Goal: Transaction & Acquisition: Download file/media

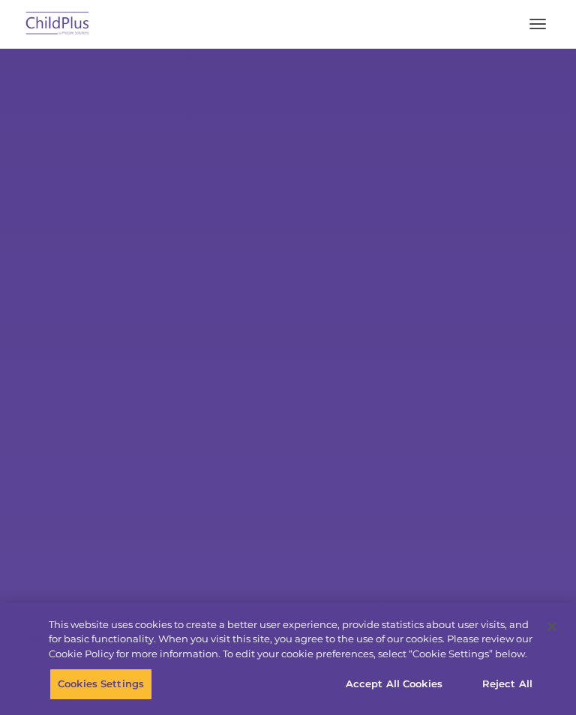
click at [541, 17] on button "button" at bounding box center [537, 24] width 31 height 24
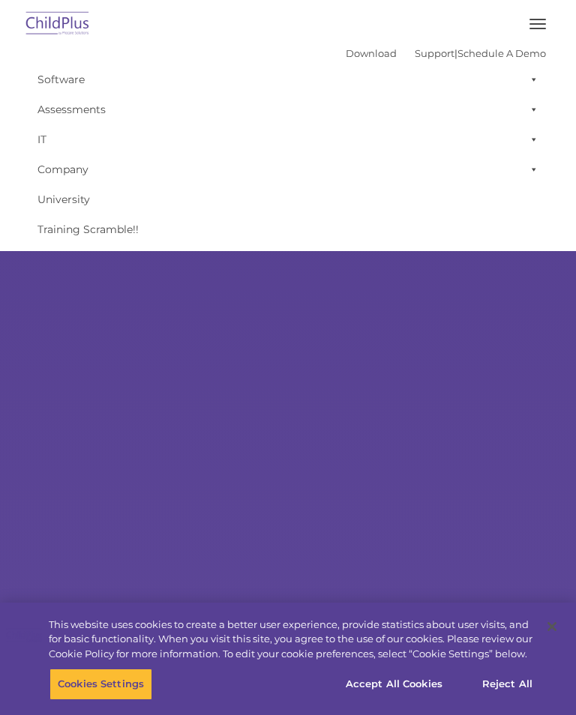
select select "MEDIUM"
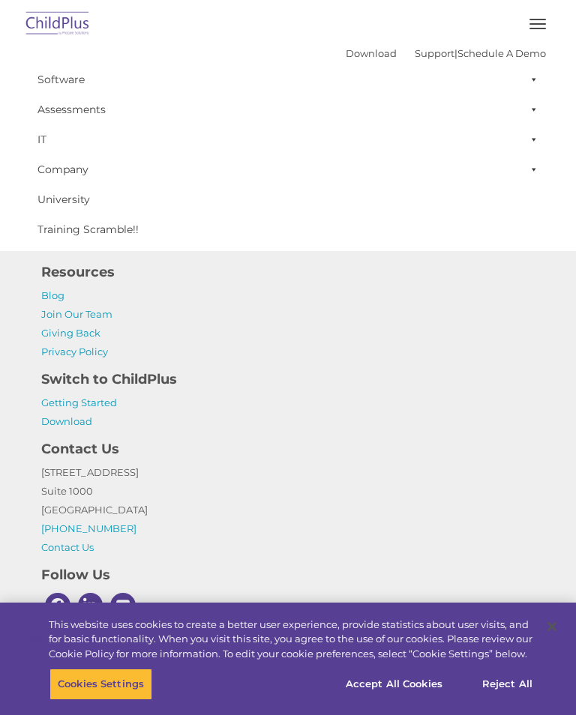
scroll to position [2093, 0]
click at [525, 86] on span at bounding box center [530, 79] width 15 height 30
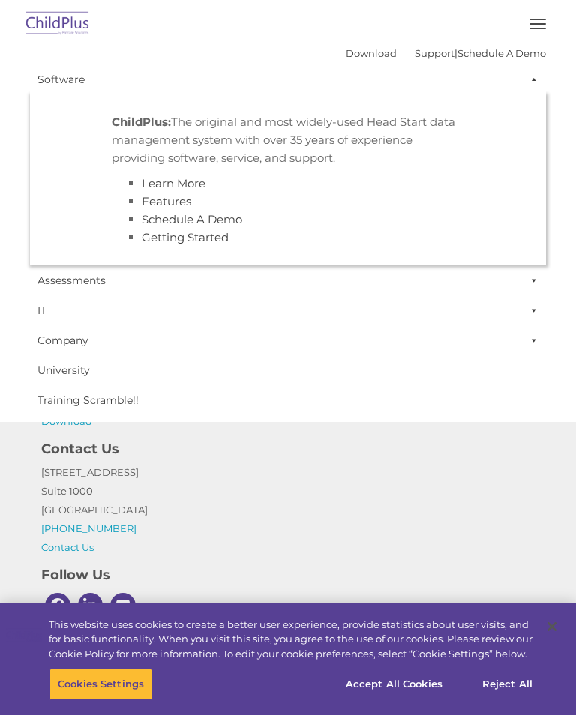
click at [519, 79] on link "Software" at bounding box center [288, 79] width 516 height 30
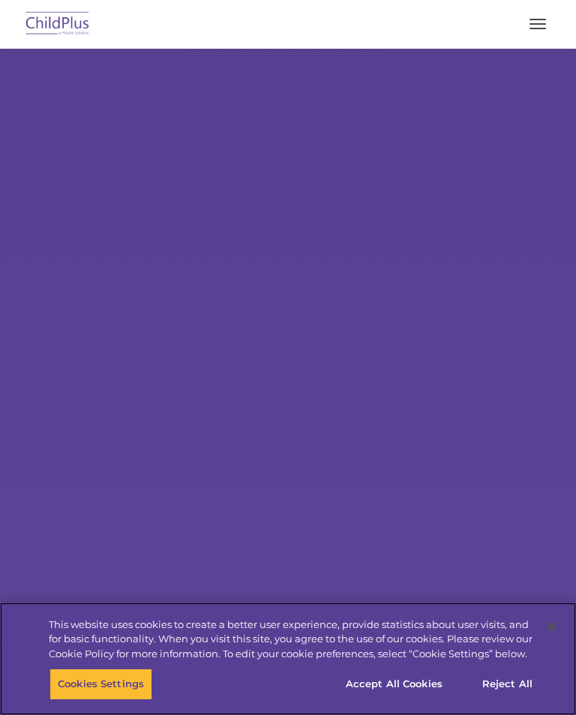
scroll to position [940, 0]
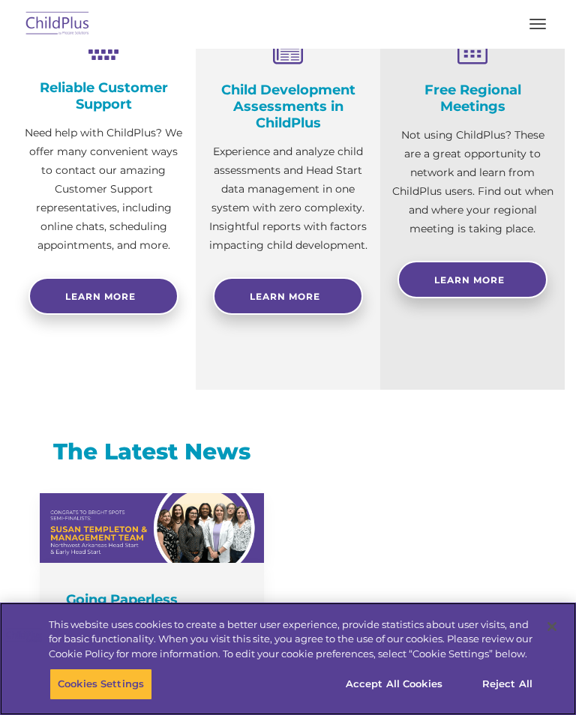
select select "MEDIUM"
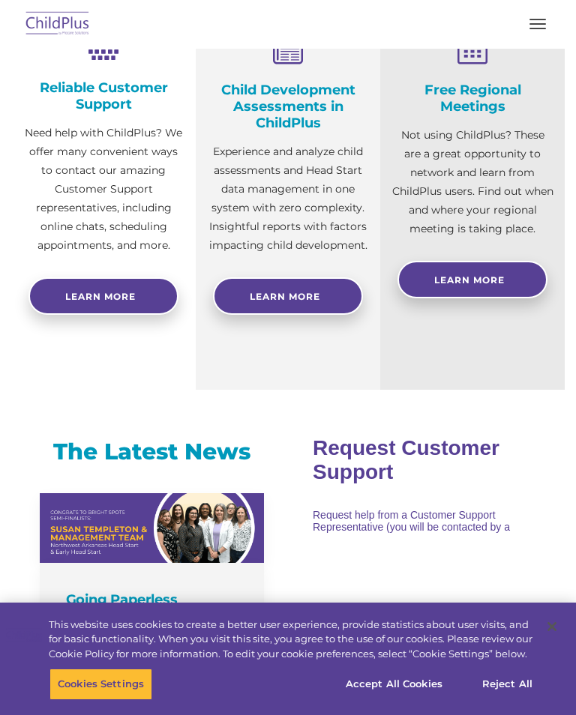
click at [530, 27] on button "button" at bounding box center [537, 24] width 31 height 24
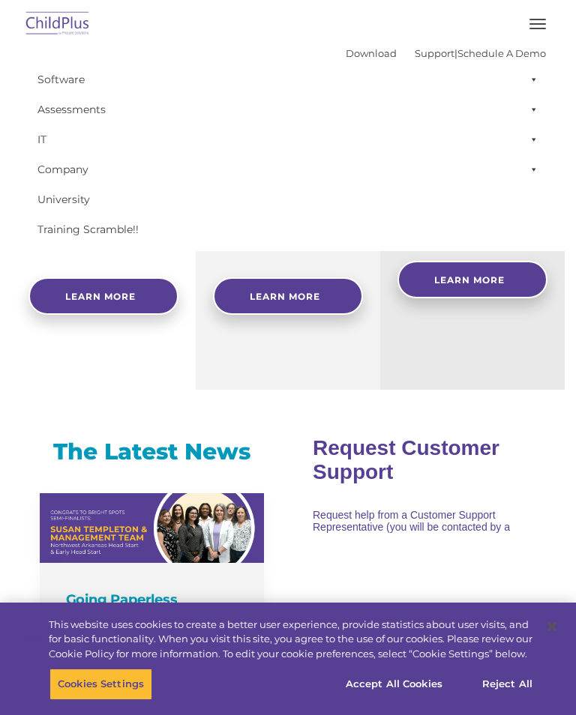
click at [537, 141] on span at bounding box center [530, 139] width 15 height 30
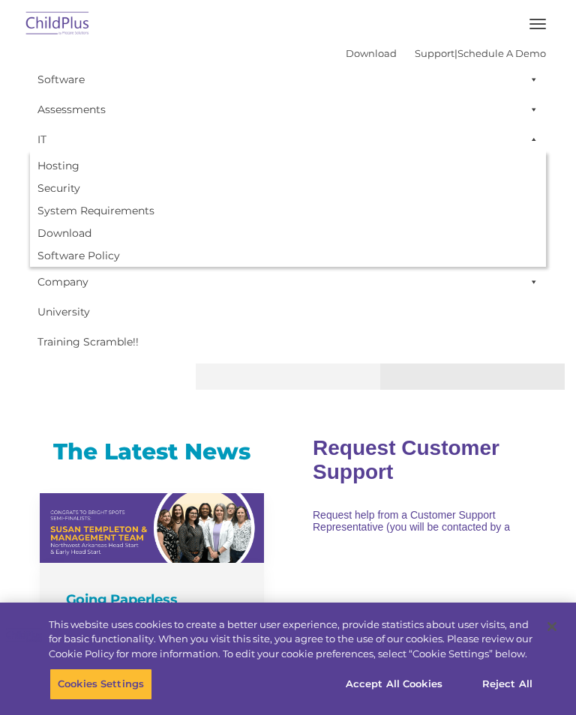
click at [529, 145] on span at bounding box center [530, 139] width 15 height 30
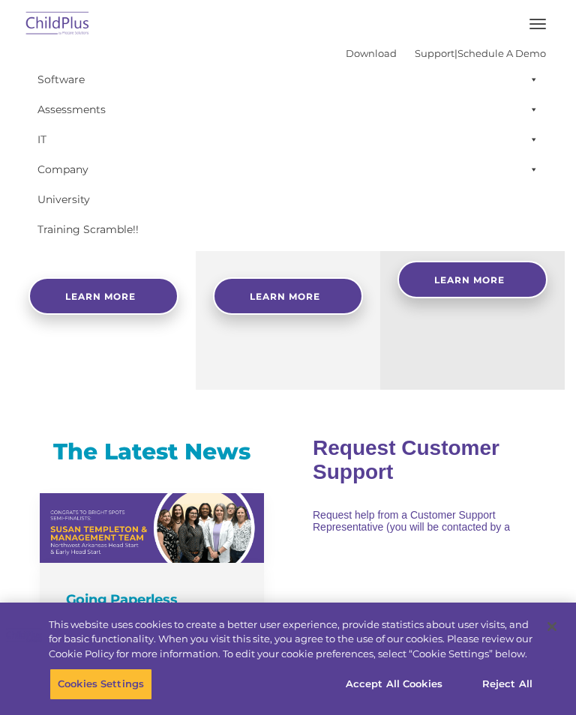
click at [532, 110] on span at bounding box center [530, 109] width 15 height 30
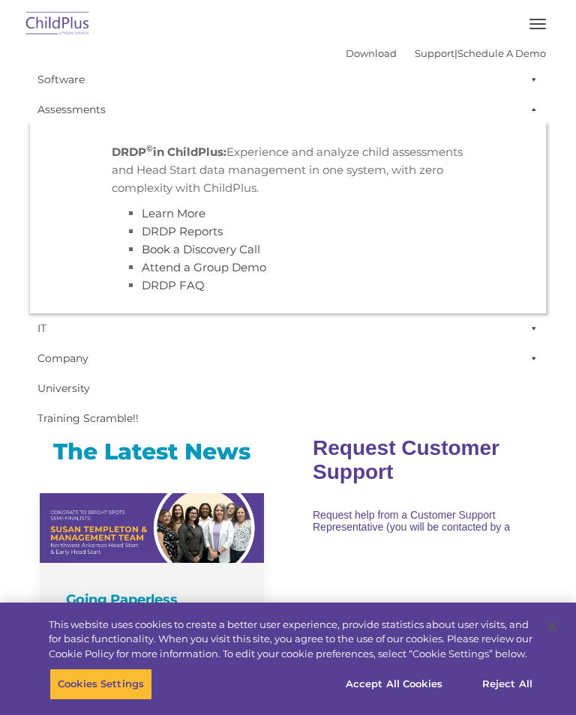
click at [532, 103] on span at bounding box center [530, 109] width 15 height 30
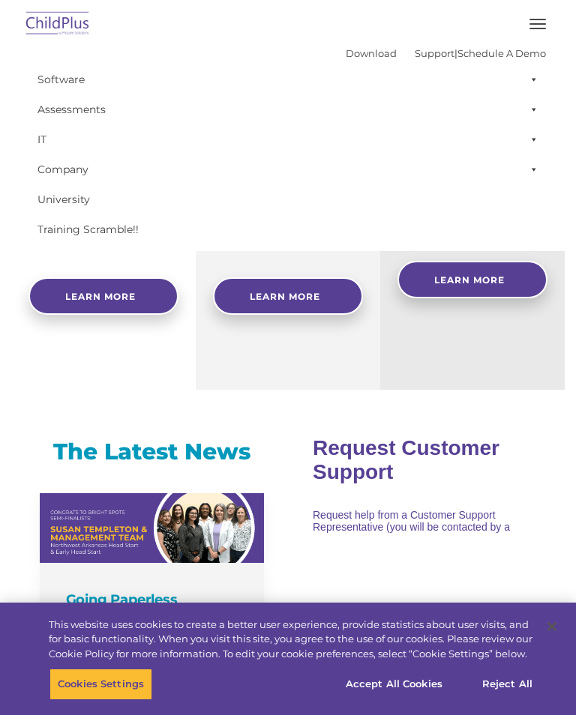
click at [534, 170] on span at bounding box center [530, 169] width 15 height 30
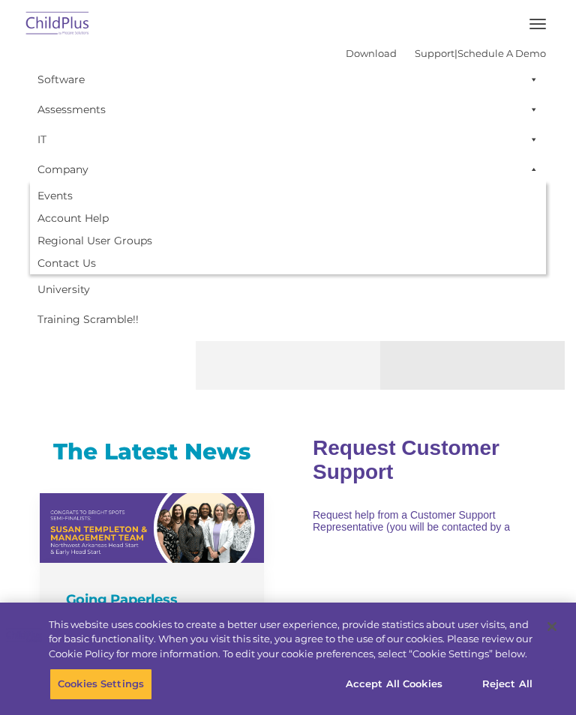
click at [536, 160] on span at bounding box center [530, 169] width 15 height 30
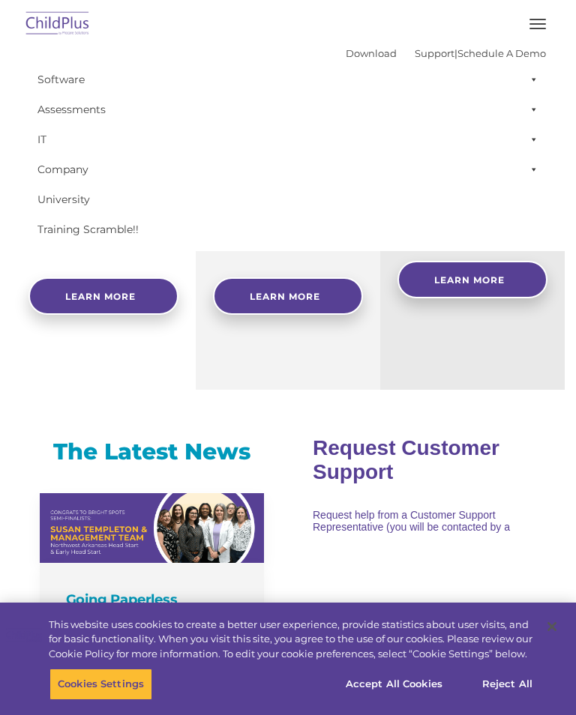
click at [356, 57] on link "Download" at bounding box center [371, 53] width 51 height 12
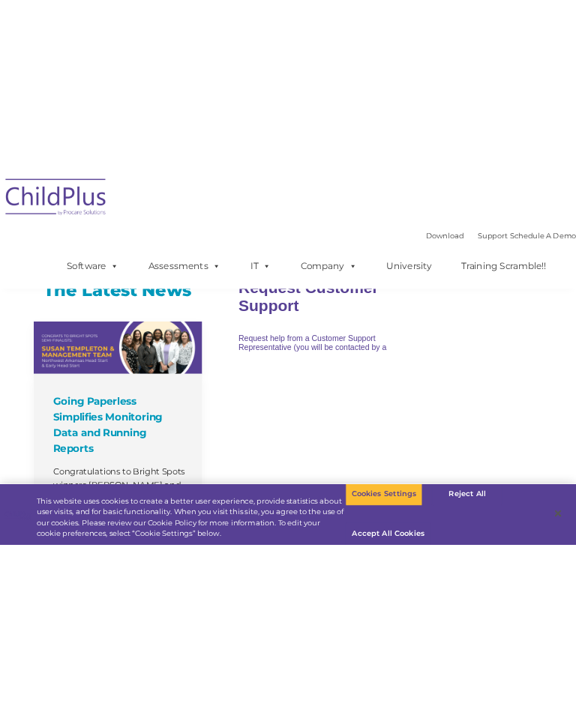
scroll to position [953, 0]
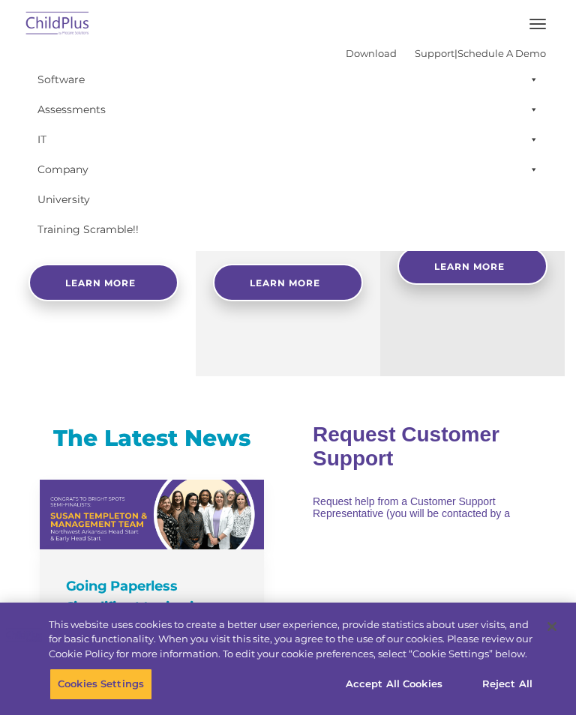
click at [538, 22] on button "button" at bounding box center [537, 24] width 31 height 24
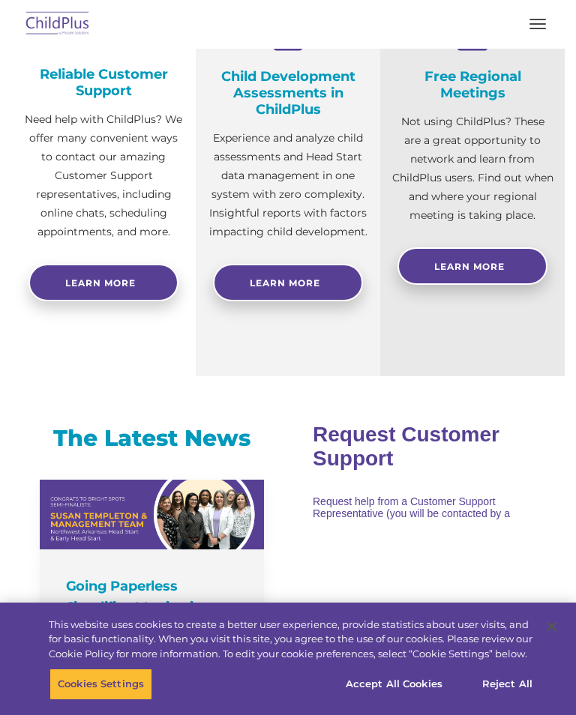
click at [544, 22] on button "button" at bounding box center [537, 24] width 31 height 24
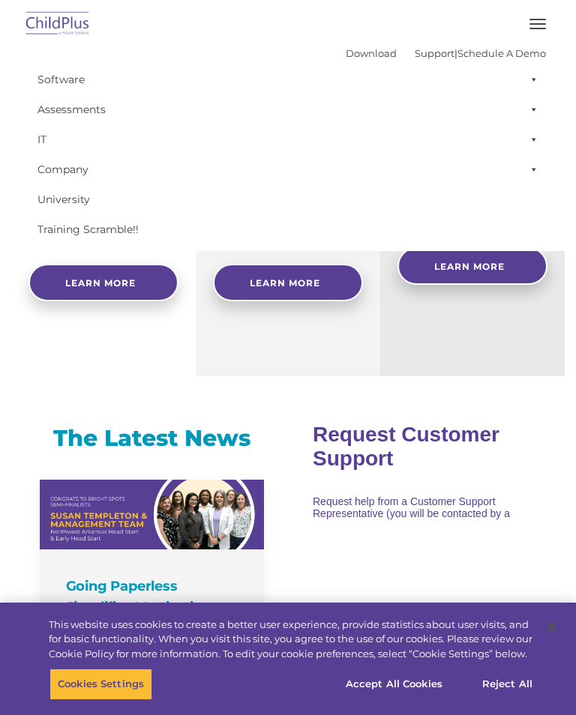
click at [536, 172] on span at bounding box center [530, 169] width 15 height 30
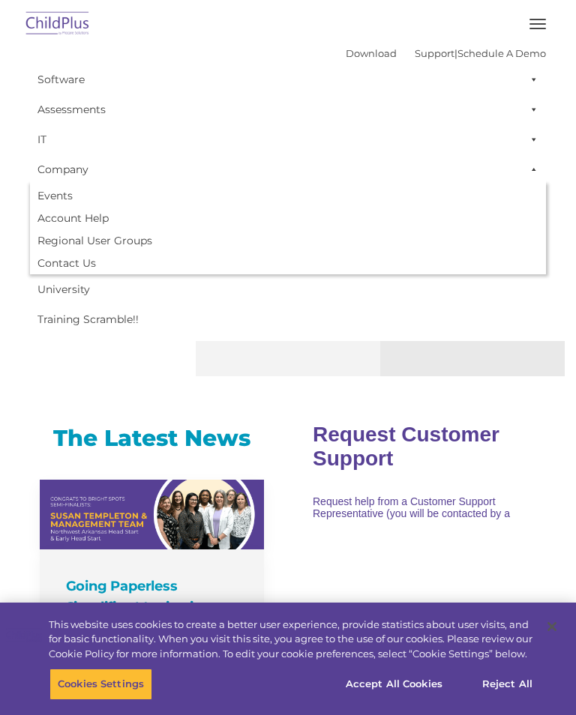
click at [535, 136] on span at bounding box center [530, 139] width 15 height 30
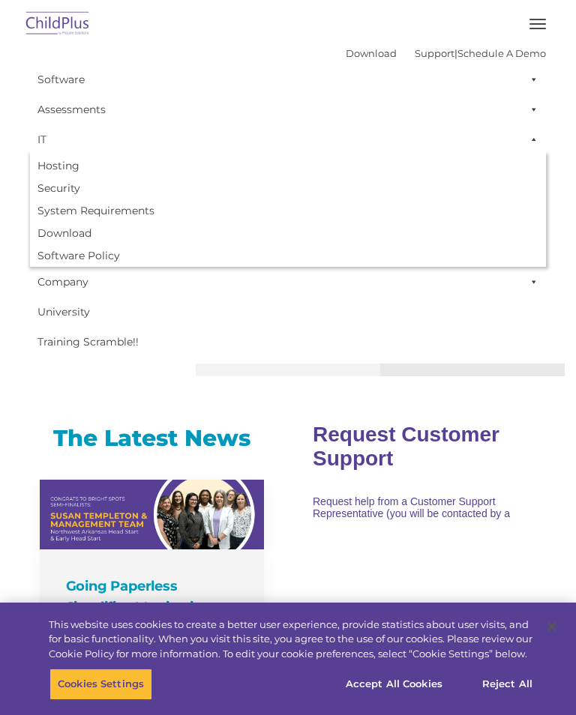
click at [529, 109] on span at bounding box center [530, 109] width 15 height 30
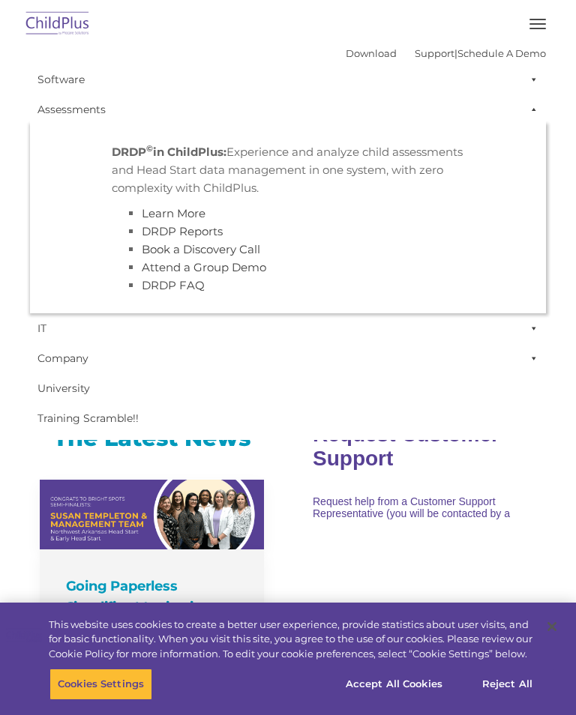
click at [534, 80] on span at bounding box center [530, 79] width 15 height 30
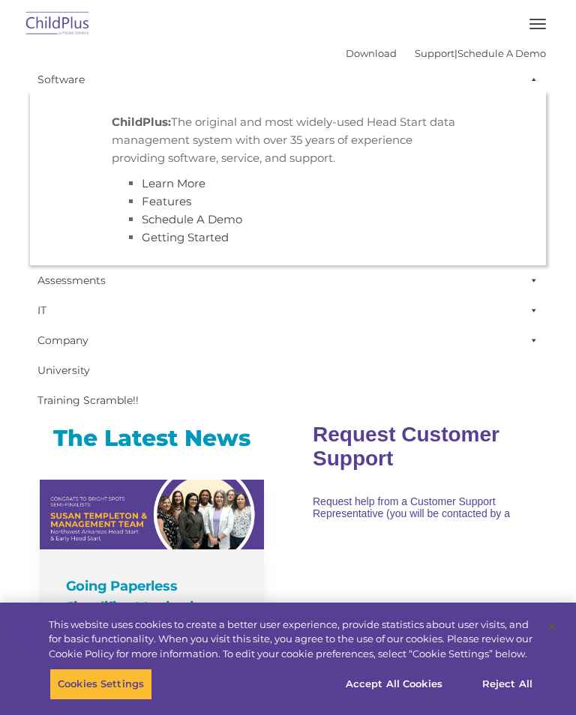
click at [193, 184] on link "Learn More" at bounding box center [174, 183] width 64 height 14
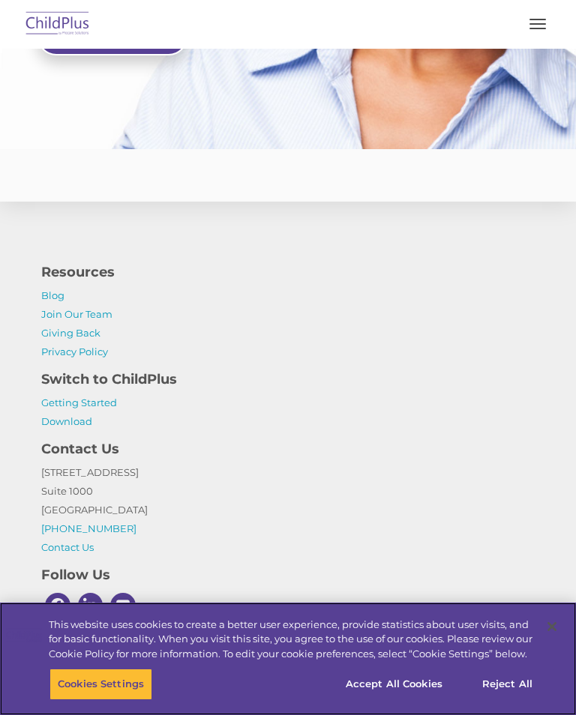
scroll to position [4377, 0]
click at [117, 700] on button "Cookies Settings" at bounding box center [100, 684] width 103 height 31
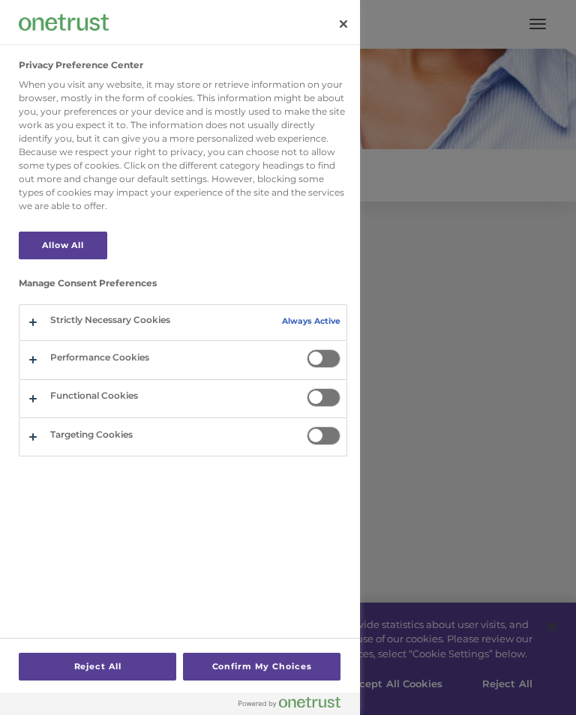
click at [346, 29] on button "Close" at bounding box center [343, 23] width 33 height 33
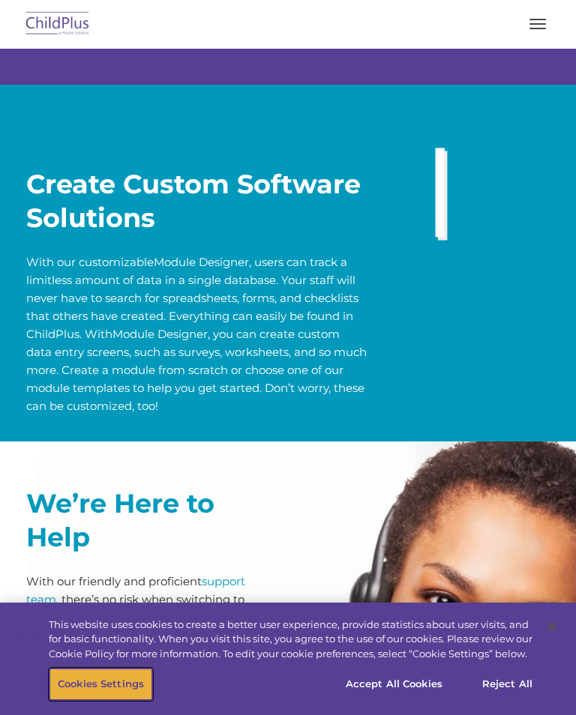
scroll to position [3529, 0]
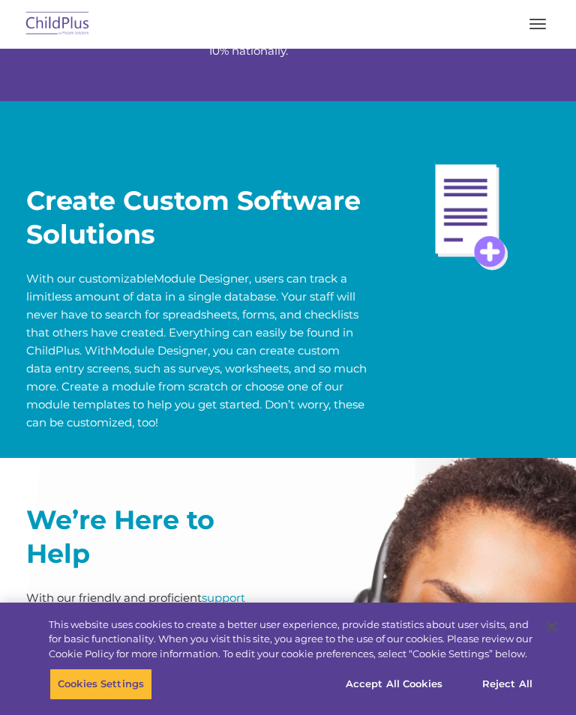
click at [528, 35] on button "button" at bounding box center [537, 24] width 31 height 24
